Goal: Information Seeking & Learning: Learn about a topic

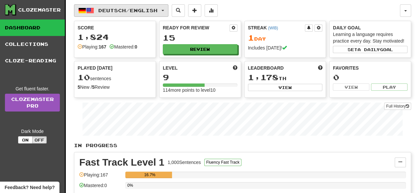
click at [128, 13] on button "Deutsch / English" at bounding box center [121, 10] width 94 height 13
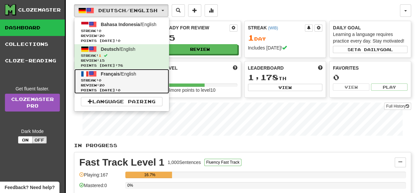
click at [112, 81] on span "Streak: 0" at bounding box center [122, 80] width 82 height 5
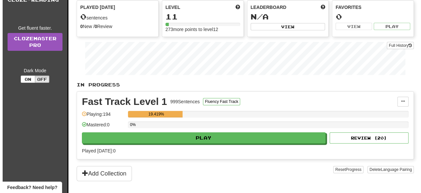
scroll to position [61, 0]
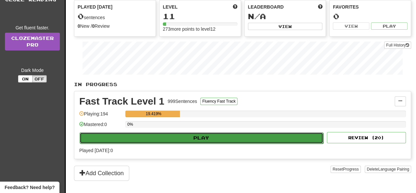
click at [147, 132] on button "Play" at bounding box center [202, 137] width 244 height 11
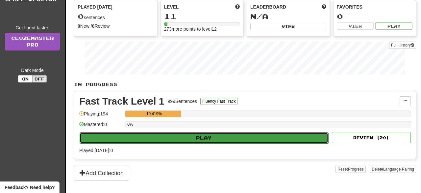
select select "**"
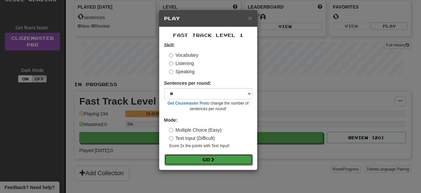
click at [183, 159] on button "Go" at bounding box center [209, 159] width 88 height 11
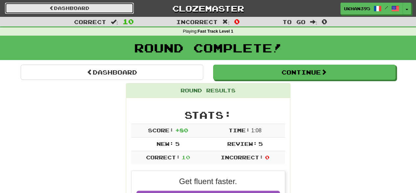
click at [79, 7] on link "Dashboard" at bounding box center [69, 8] width 129 height 11
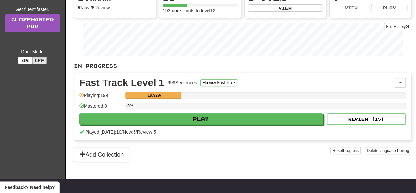
scroll to position [81, 0]
